Goal: Transaction & Acquisition: Purchase product/service

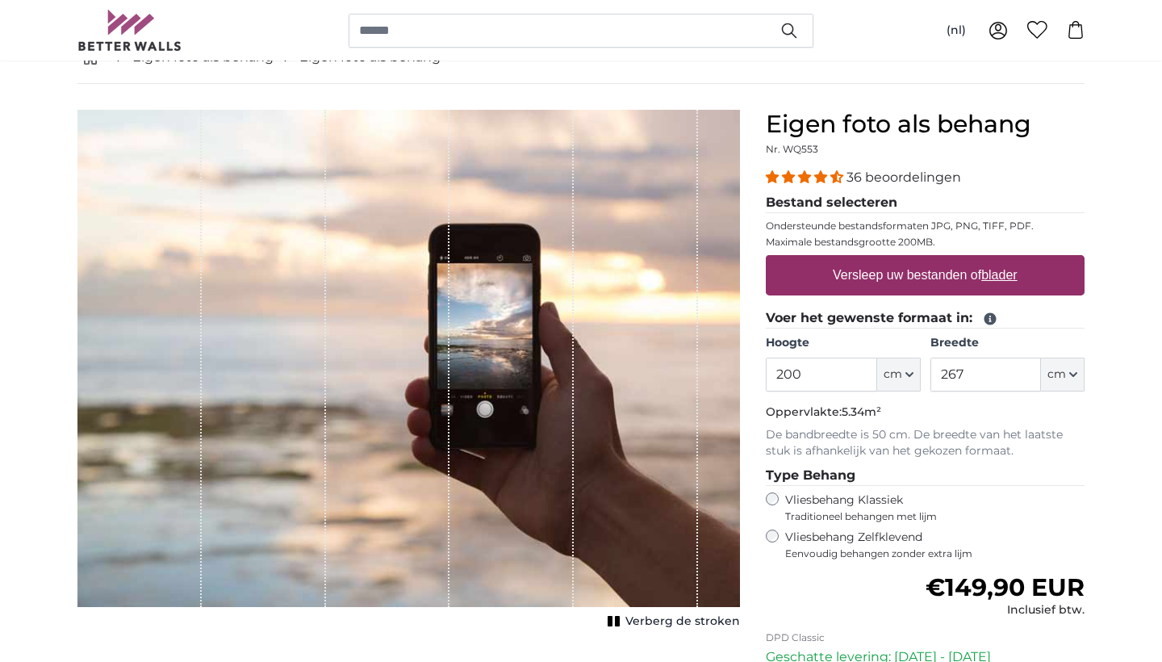
drag, startPoint x: 773, startPoint y: 376, endPoint x: 838, endPoint y: 374, distance: 65.4
click at [838, 375] on input "200" at bounding box center [821, 374] width 111 height 34
type input "3"
type input "259"
click at [976, 368] on input "267" at bounding box center [985, 374] width 111 height 34
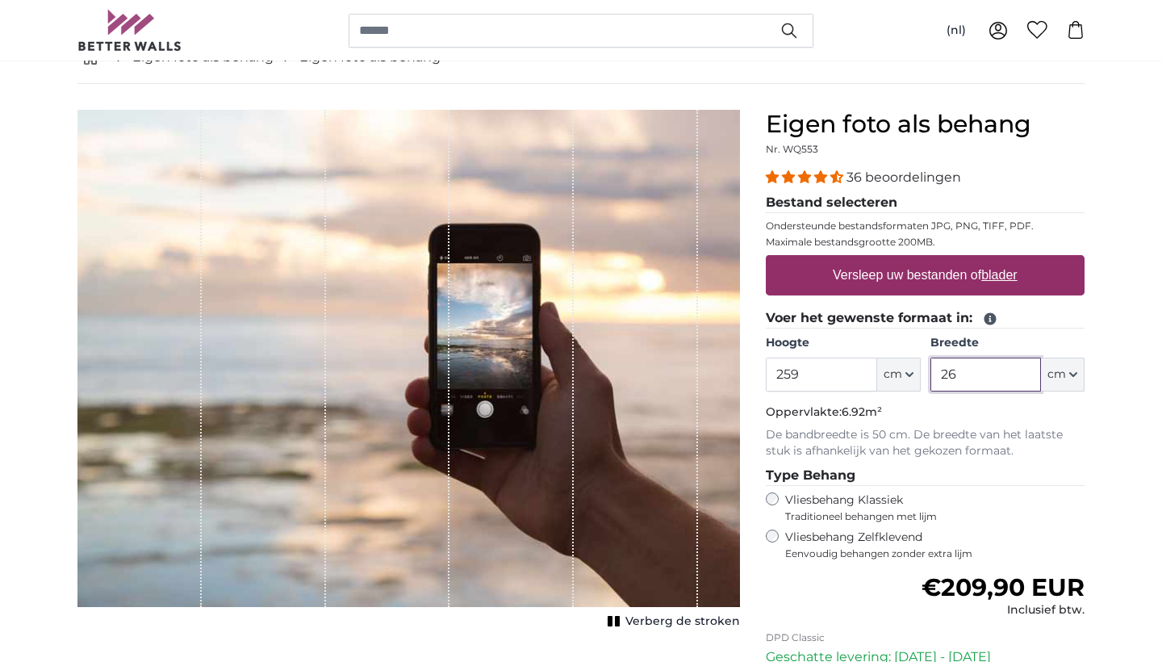
type input "2"
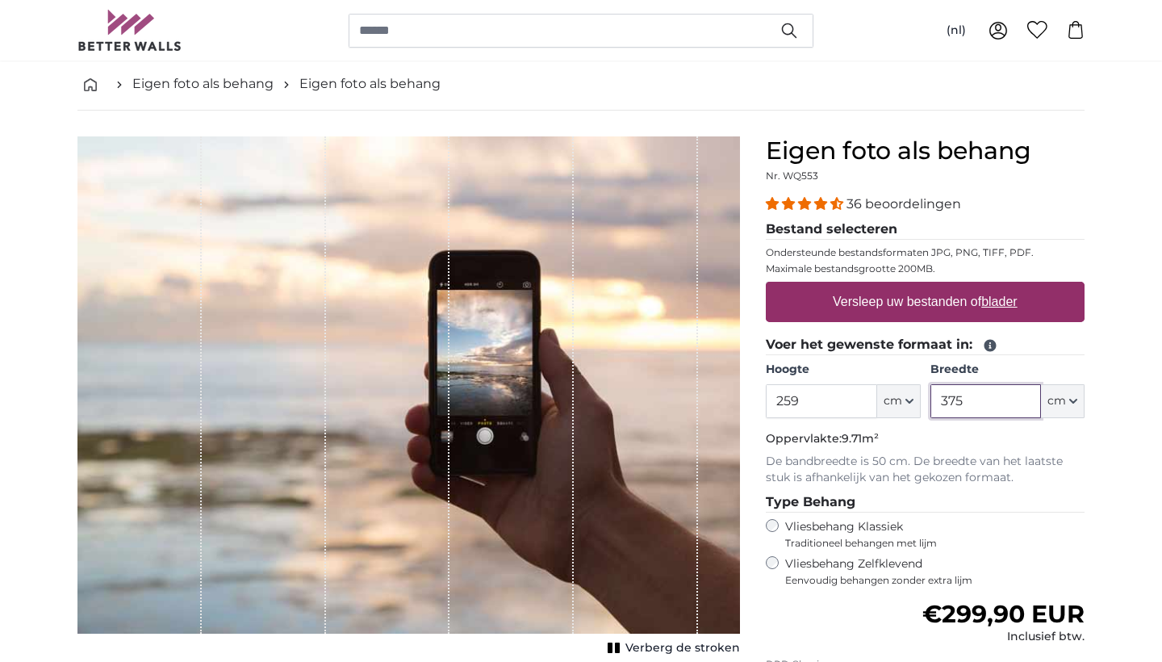
scroll to position [68, 0]
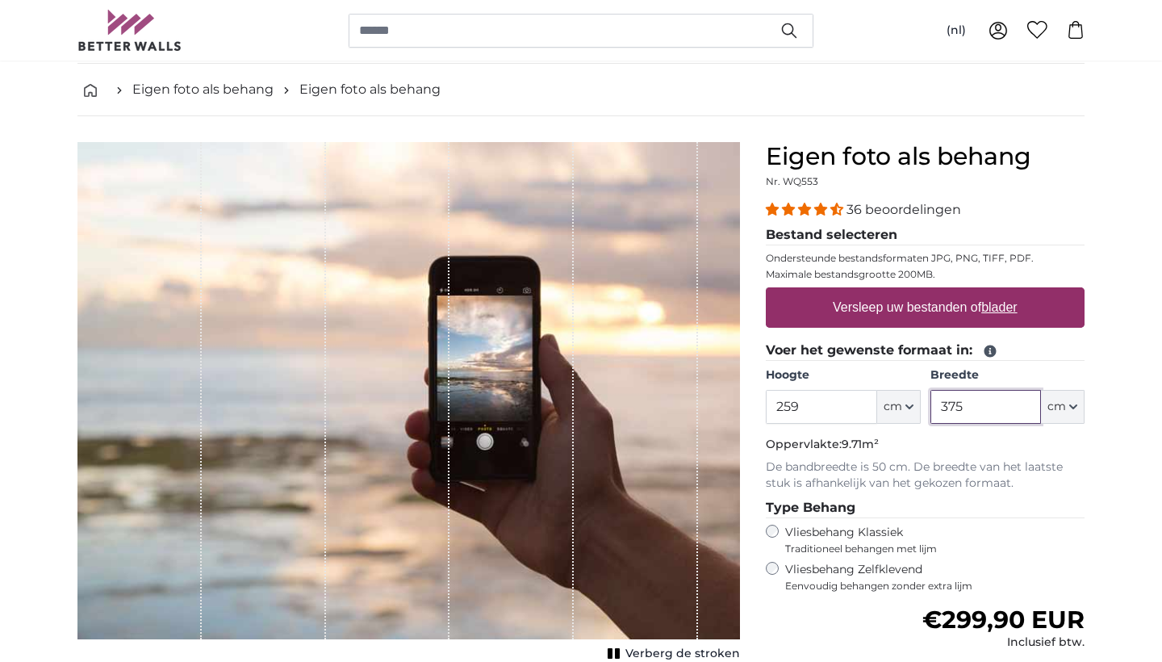
type input "375"
click at [1001, 311] on u "blader" at bounding box center [999, 307] width 36 height 14
click at [1001, 292] on input "Versleep uw bestanden of blader" at bounding box center [925, 289] width 319 height 5
type input "**********"
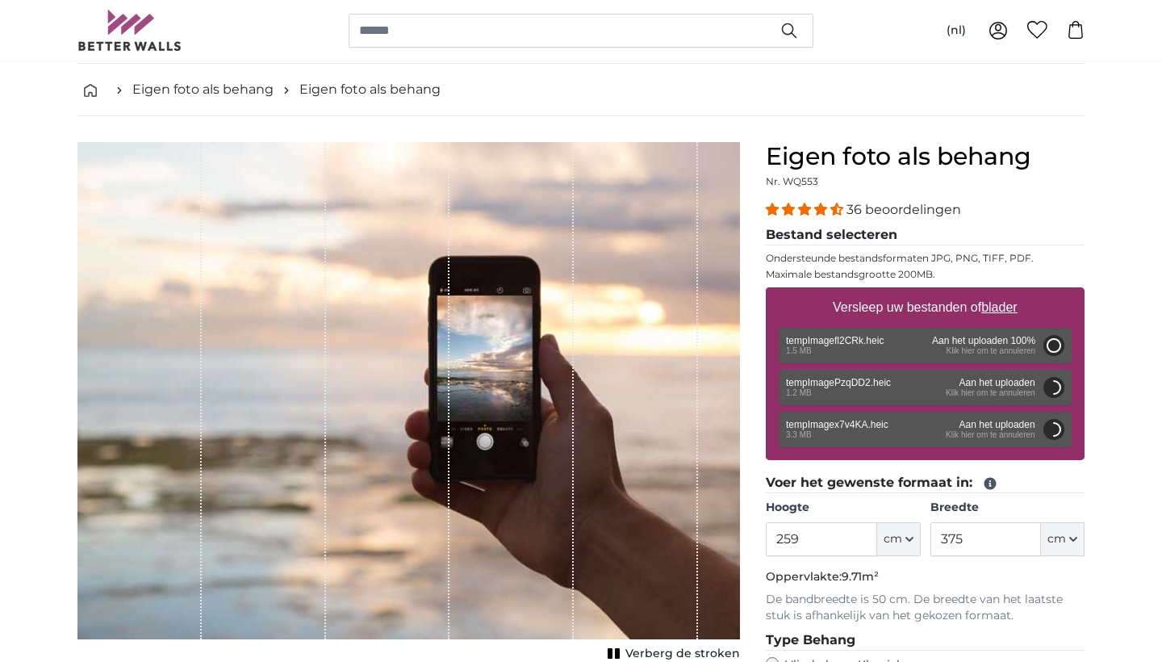
type input "200"
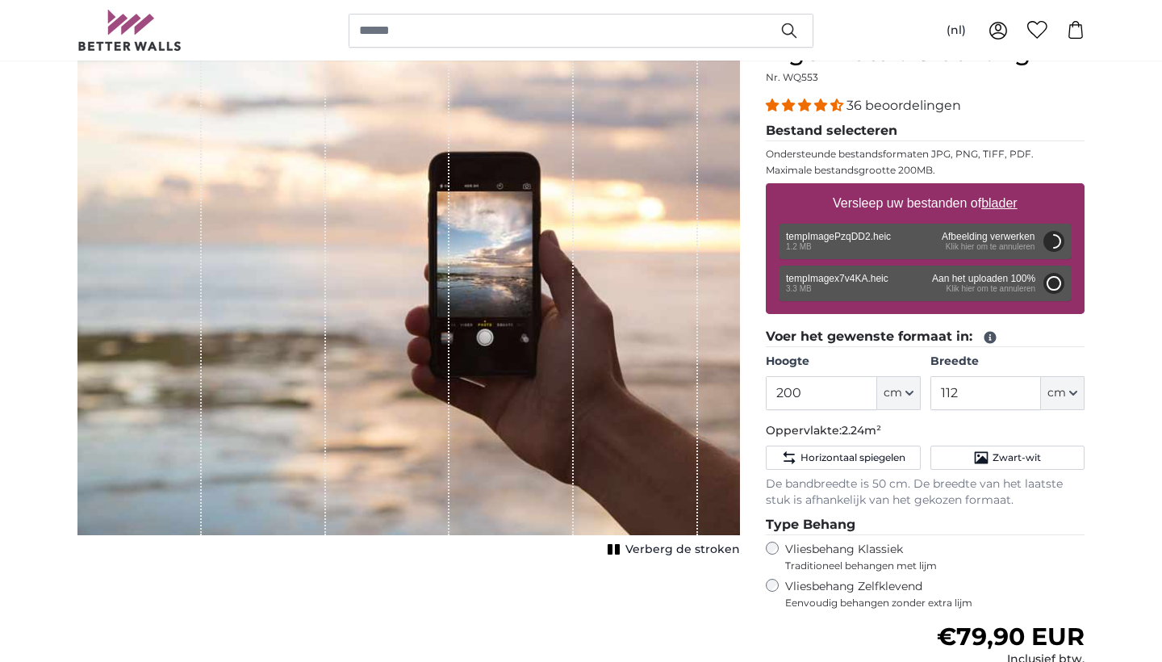
scroll to position [171, 0]
type input "266"
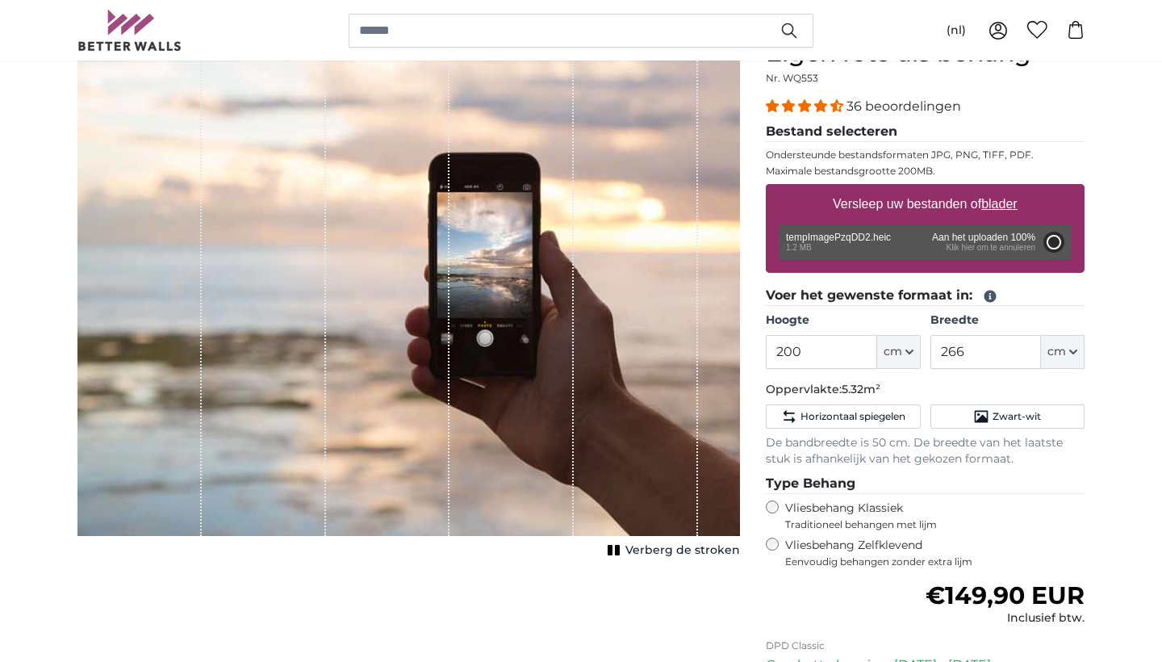
type input "165"
type input "293.7"
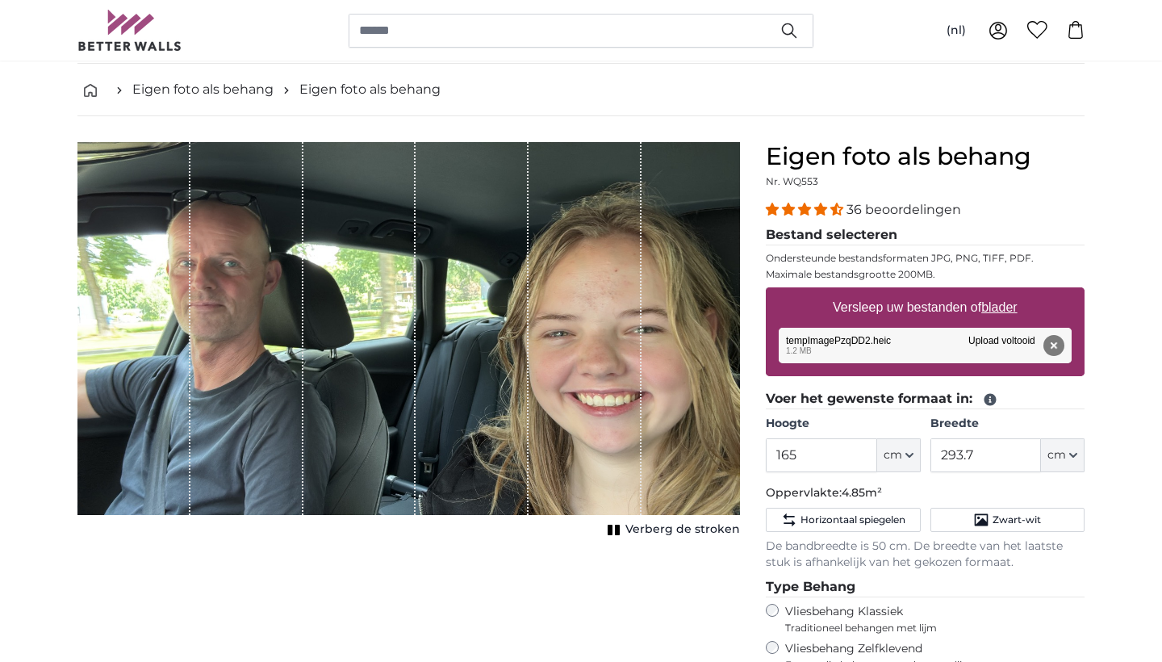
scroll to position [67, 0]
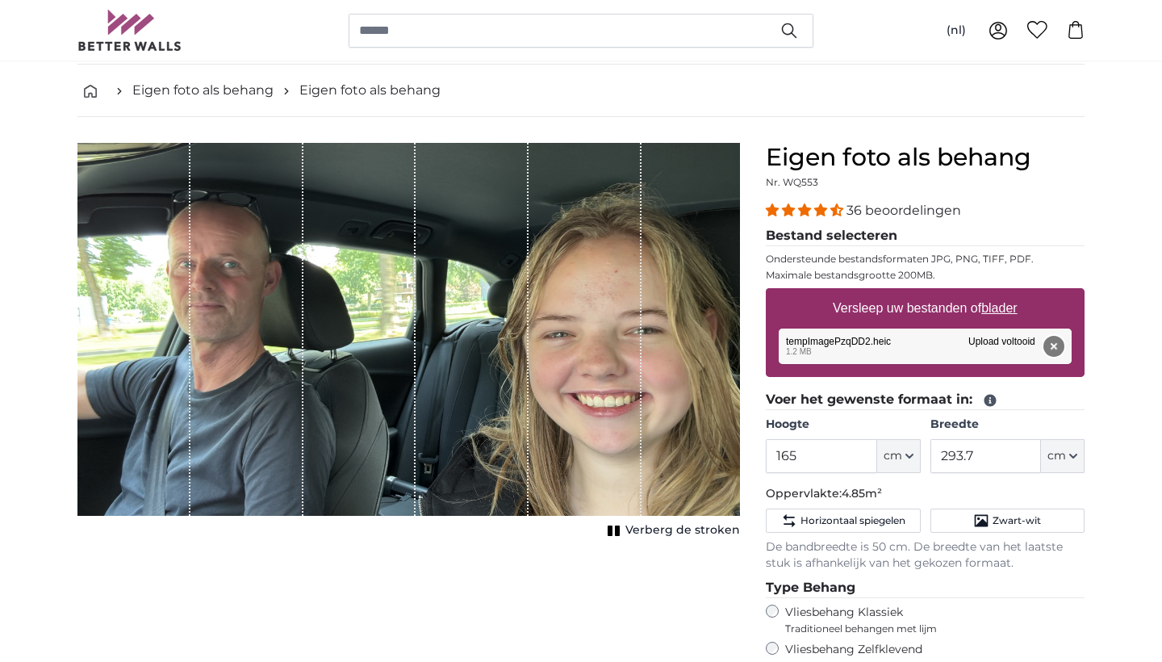
click at [1055, 344] on button "Verwijderen" at bounding box center [1053, 346] width 21 height 21
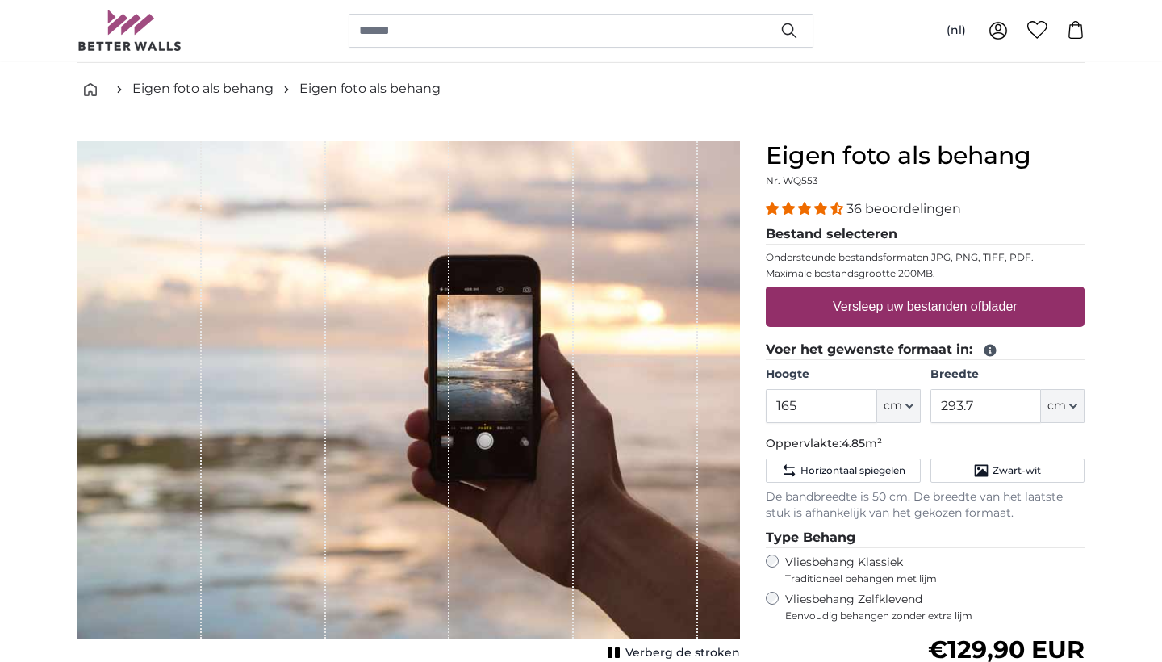
scroll to position [71, 0]
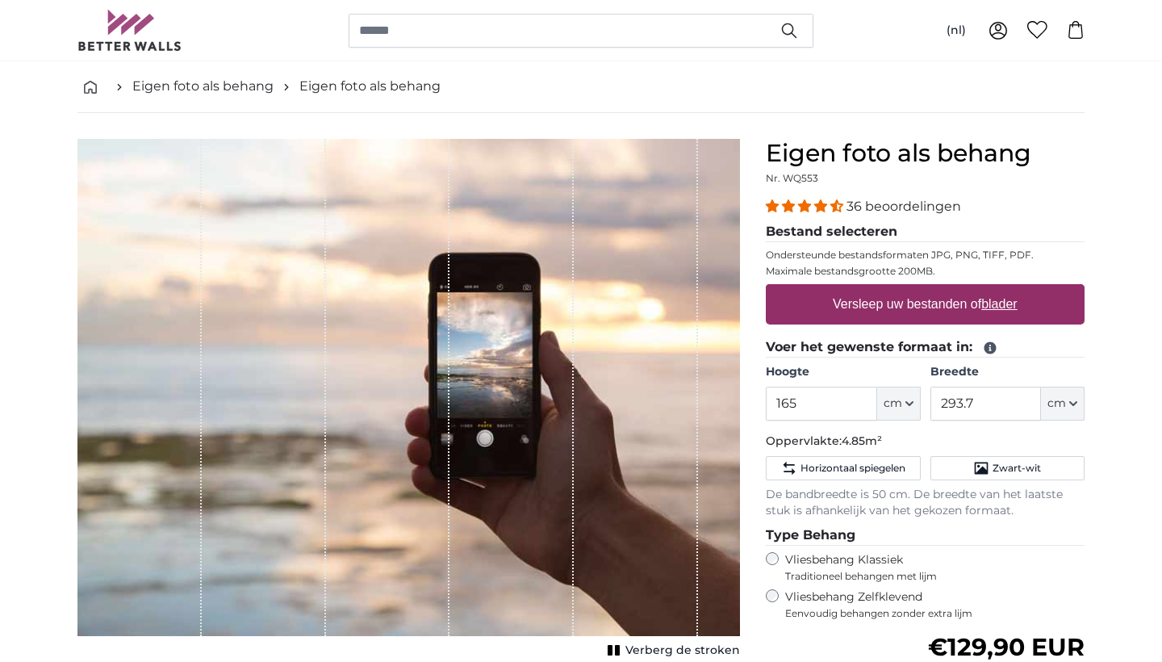
click at [1000, 311] on u "blader" at bounding box center [999, 304] width 36 height 14
click at [1000, 289] on input "Versleep uw bestanden of blader" at bounding box center [925, 286] width 319 height 5
type input "**********"
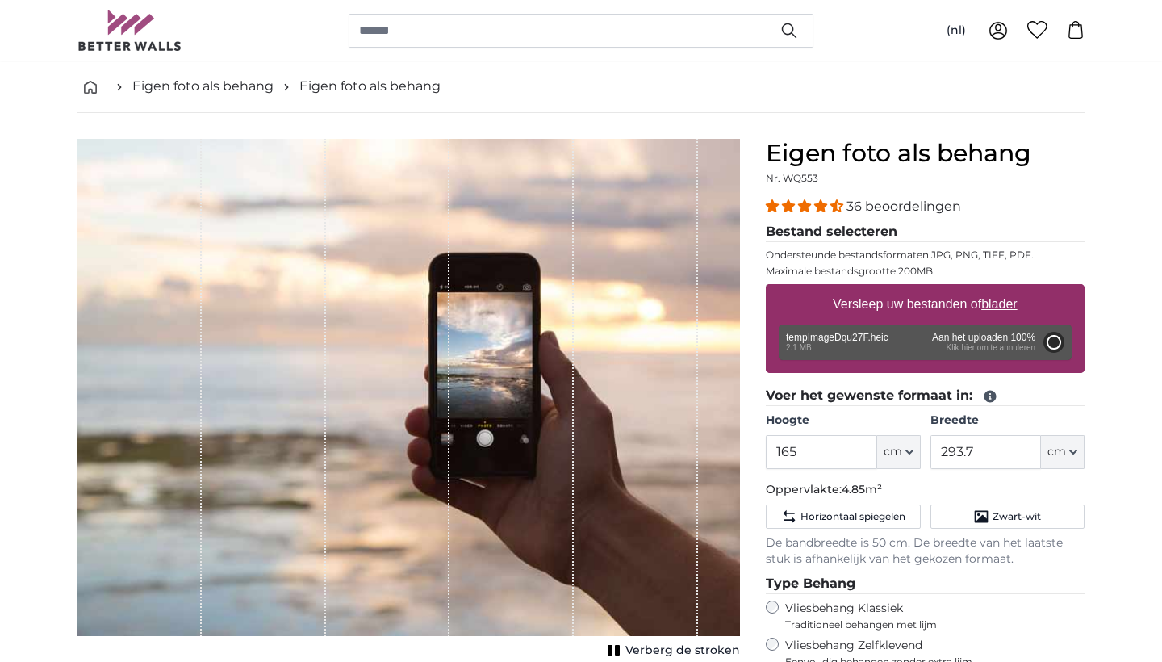
type input "200"
type input "266"
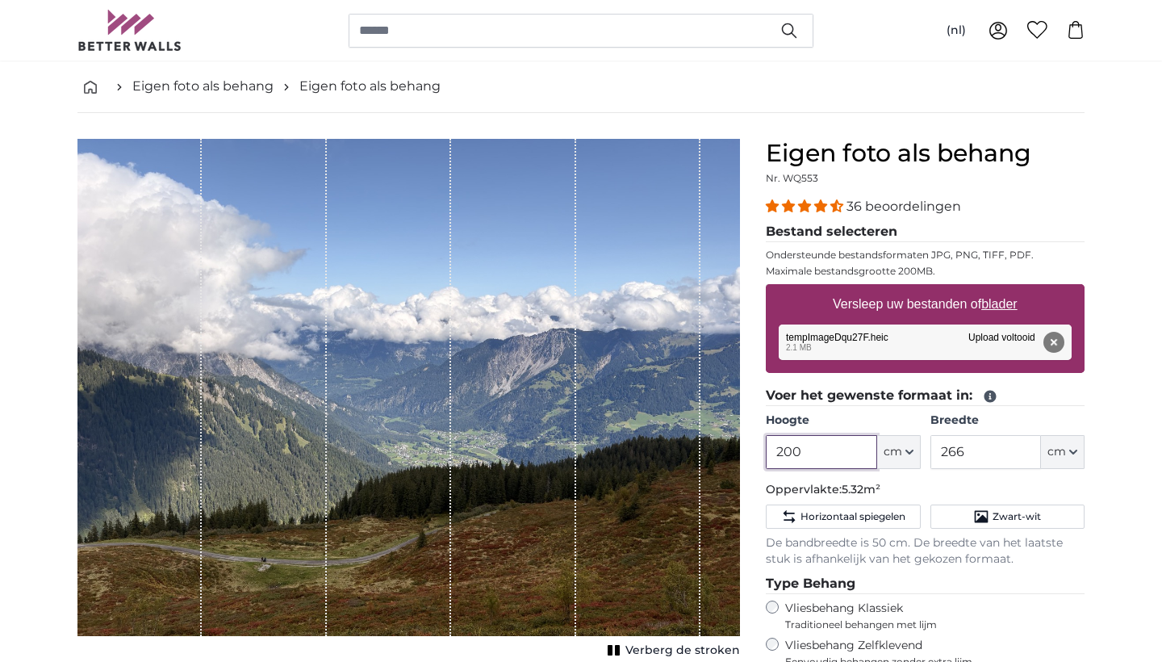
click at [813, 455] on input "200" at bounding box center [821, 452] width 111 height 34
type input "2"
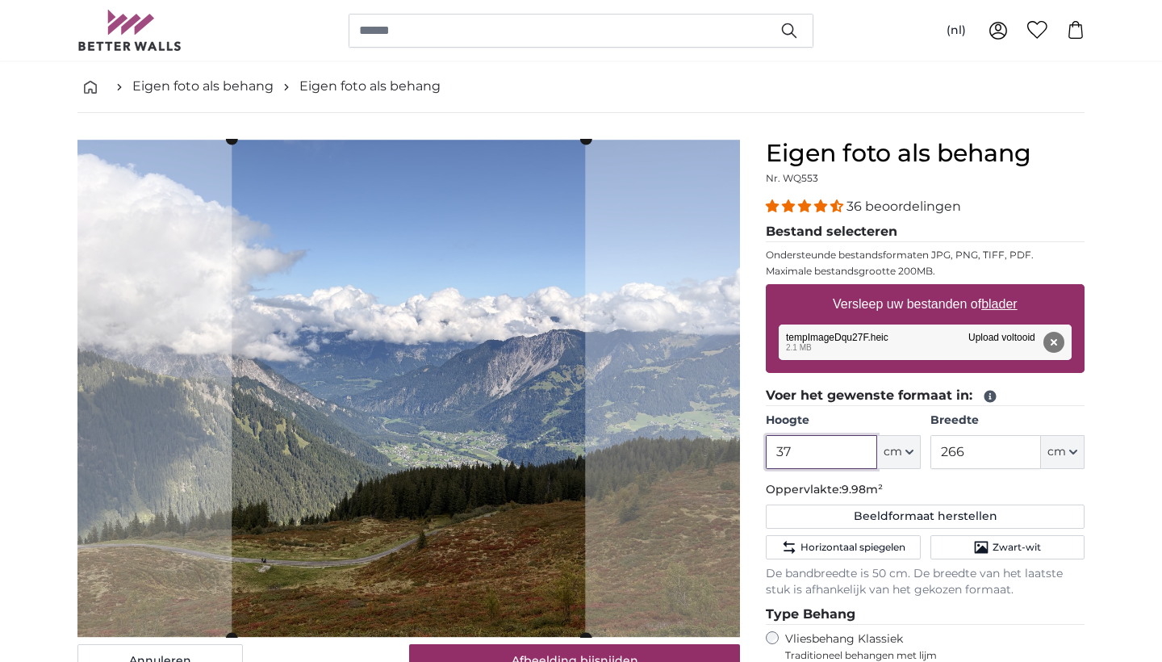
type input "3"
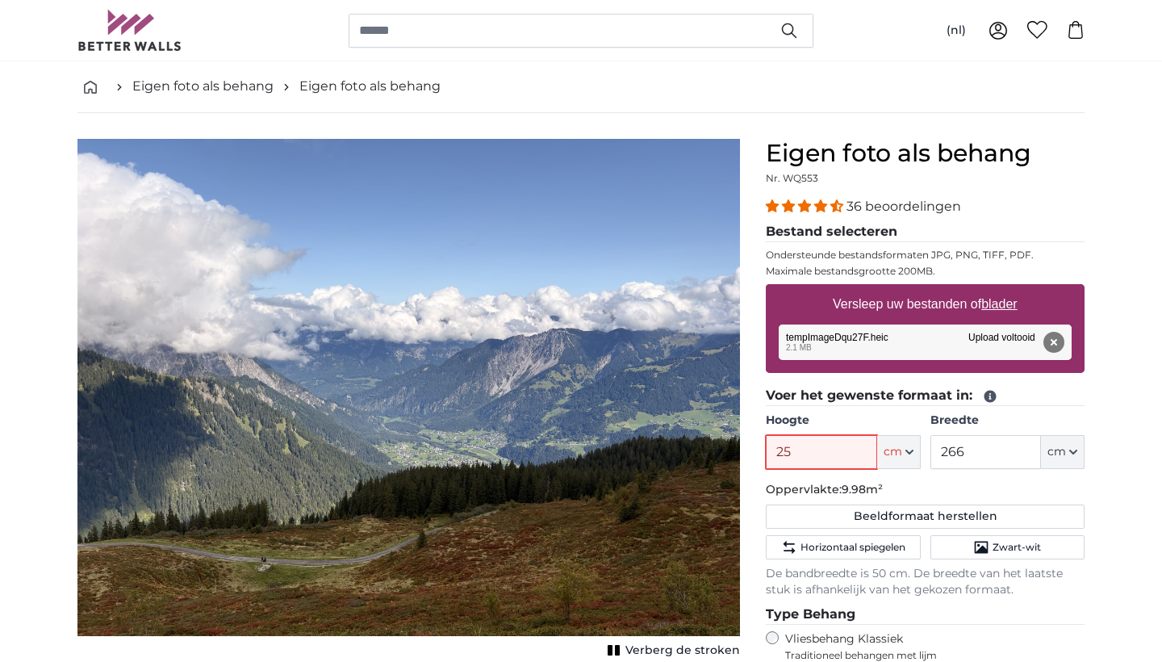
type input "250"
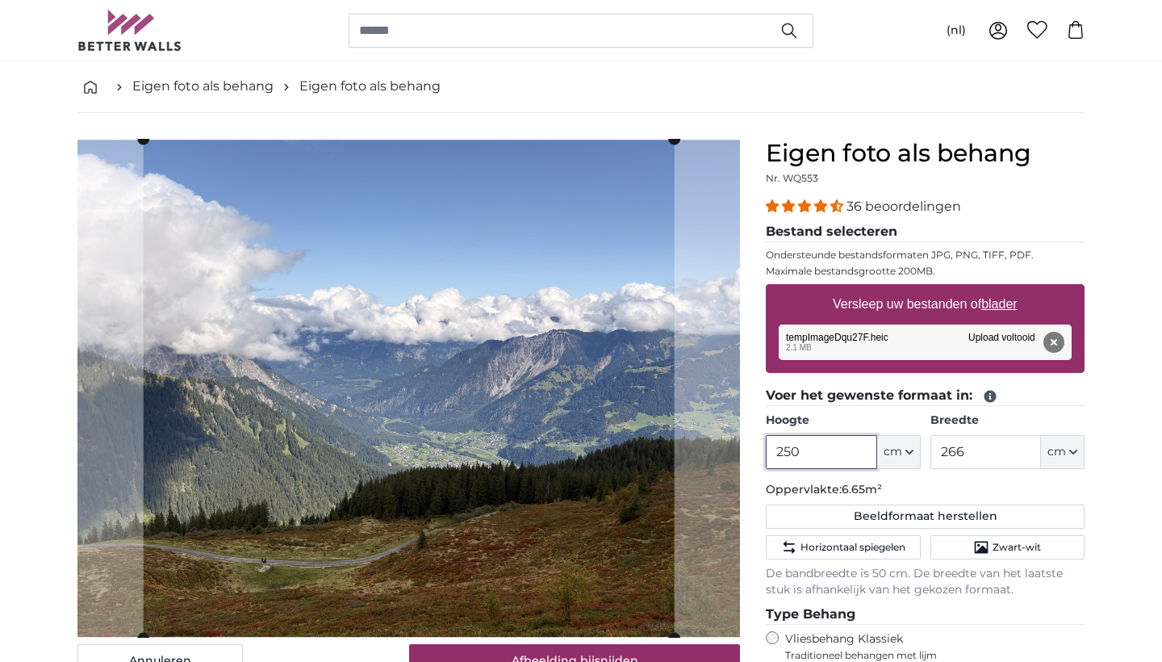
type input "250"
click at [974, 451] on input "266" at bounding box center [985, 452] width 111 height 34
type input "2"
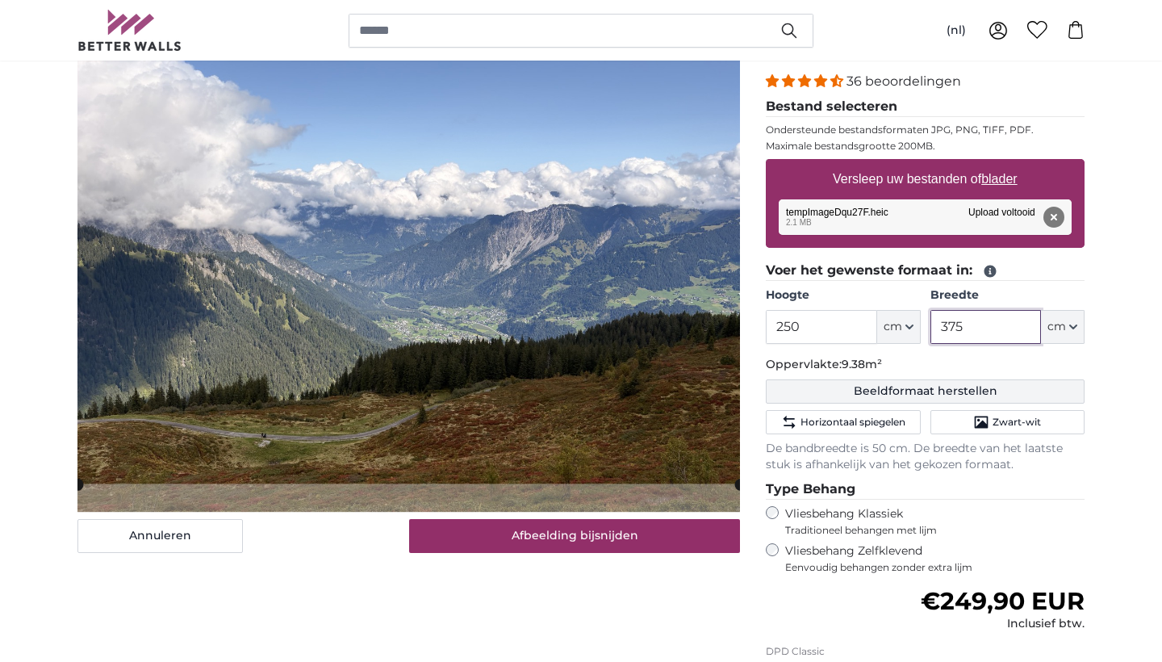
scroll to position [286, 0]
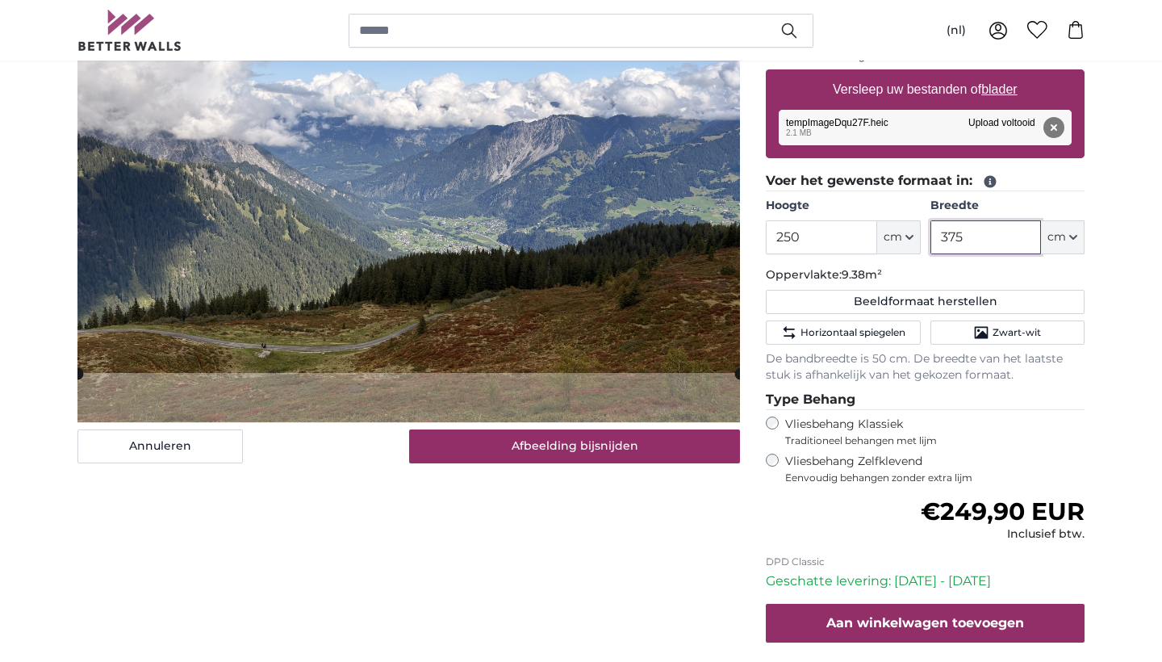
click at [577, 253] on cropper-handle at bounding box center [408, 151] width 662 height 441
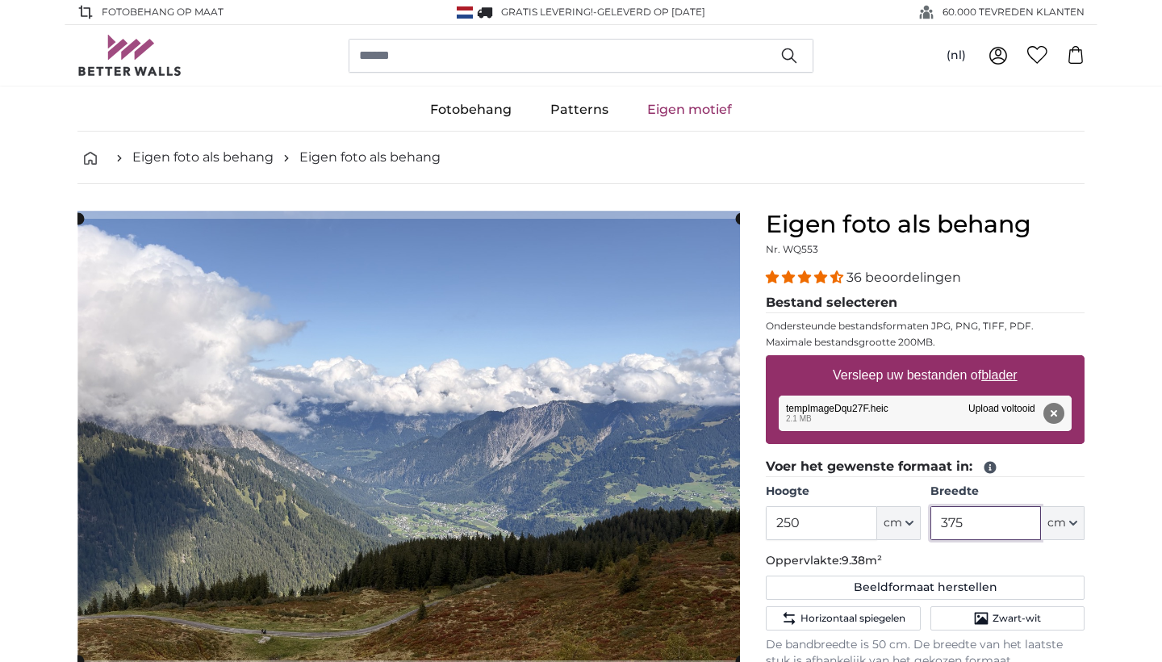
scroll to position [0, 0]
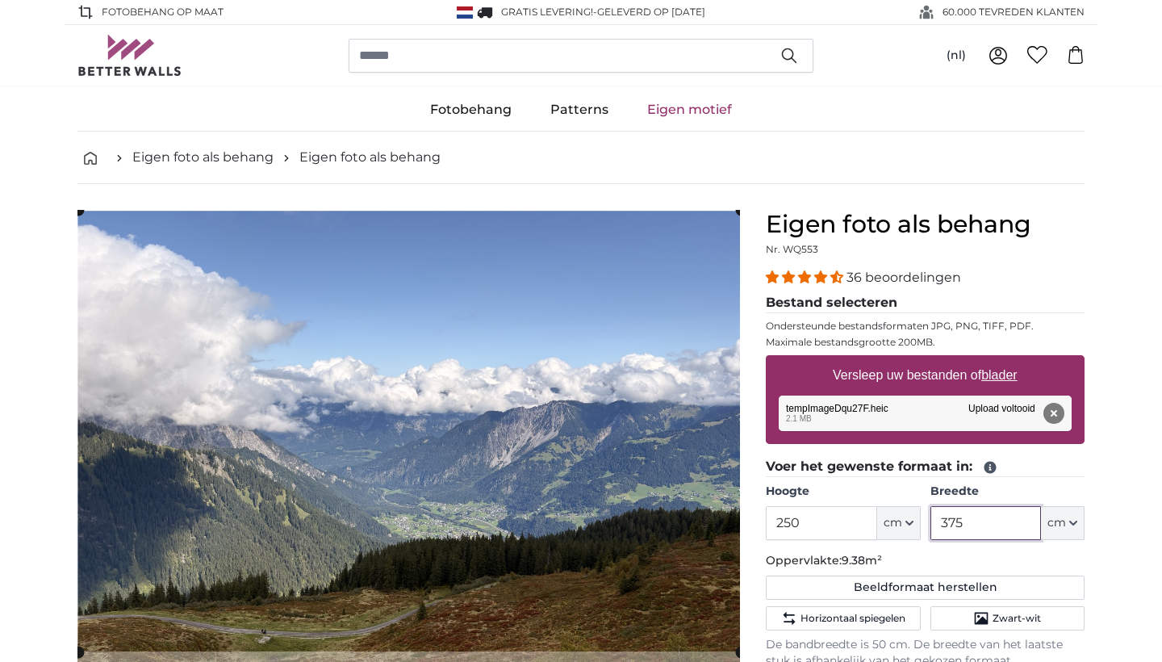
click at [518, 368] on cropper-handle at bounding box center [409, 430] width 662 height 441
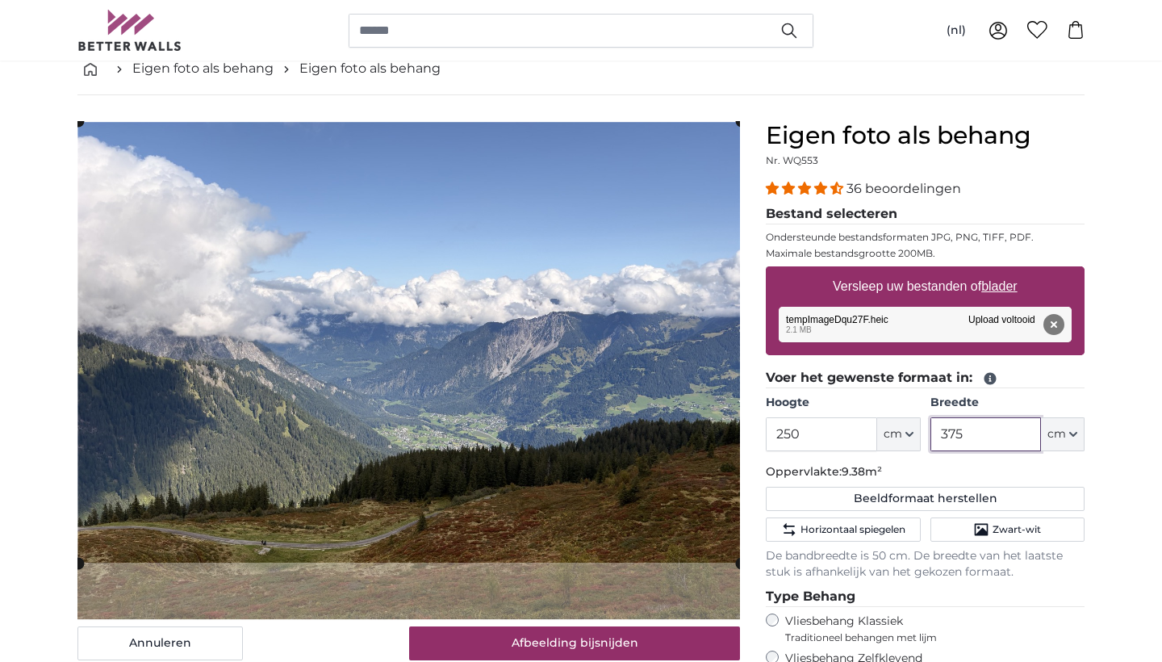
scroll to position [15, 0]
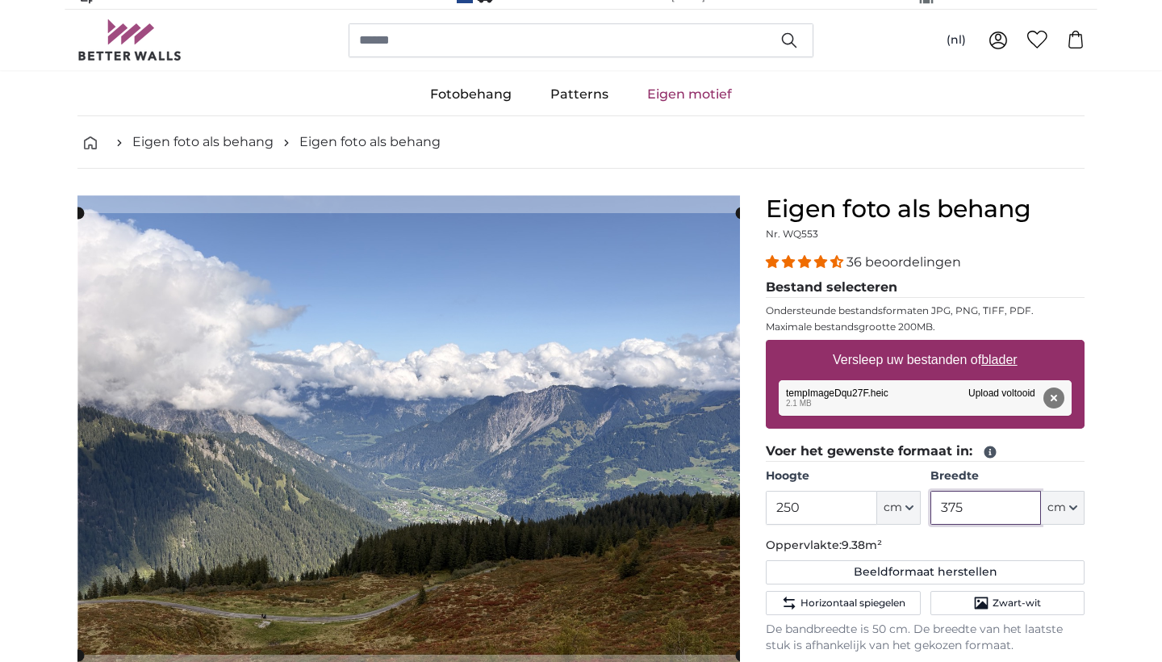
click at [490, 382] on cropper-handle at bounding box center [409, 433] width 662 height 441
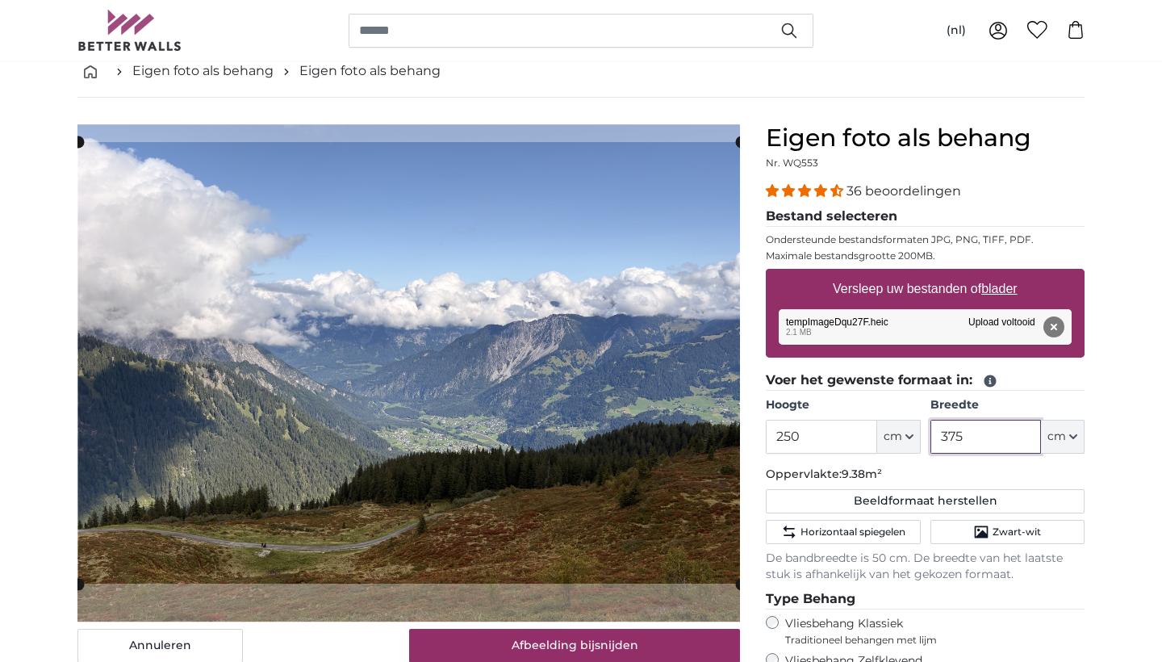
scroll to position [81, 0]
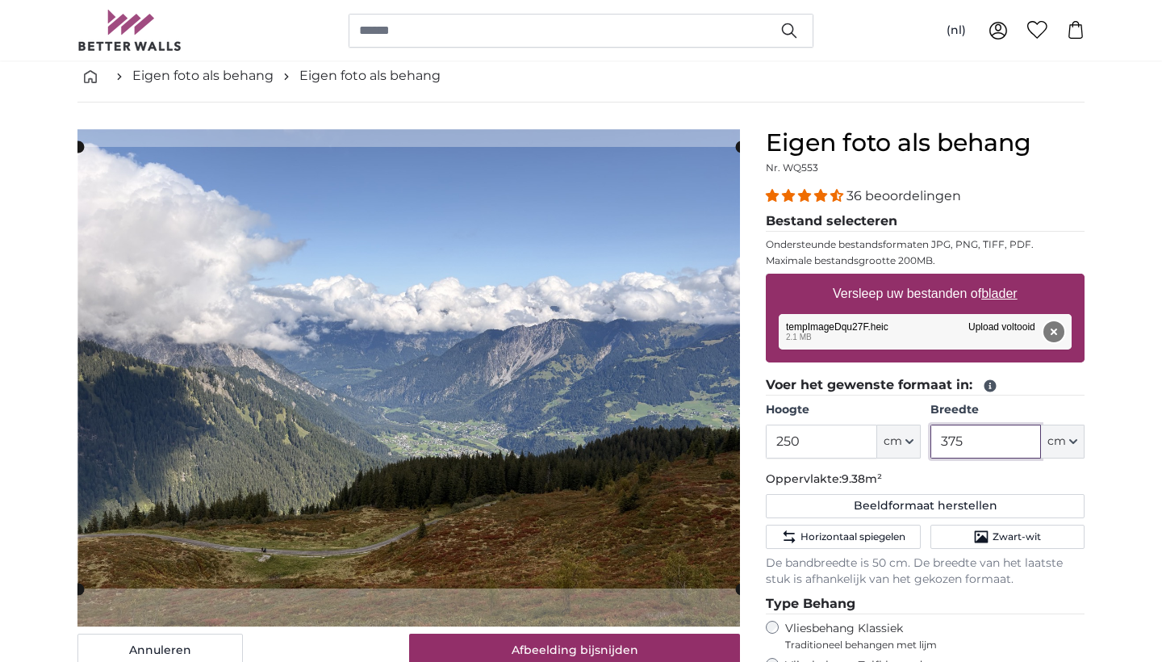
type input "375"
click at [1060, 333] on button "Verwijderen" at bounding box center [1053, 331] width 21 height 21
type input "200"
type input "266"
